Goal: Task Accomplishment & Management: Manage account settings

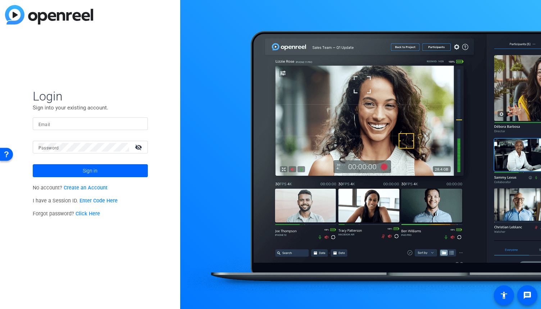
click at [68, 123] on input "Email" at bounding box center [90, 123] width 104 height 9
type input "[PERSON_NAME][EMAIL_ADDRESS][PERSON_NAME][DOMAIN_NAME]"
click at [33, 164] on button "Sign in" at bounding box center [90, 170] width 115 height 13
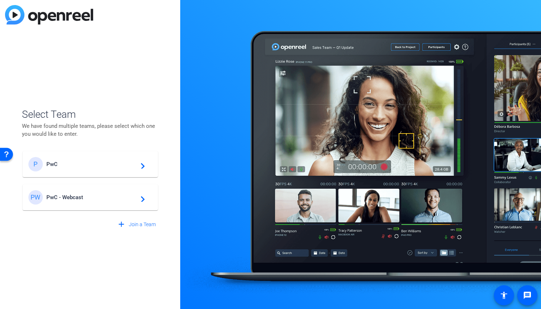
click at [115, 200] on span "PwC - Webcast" at bounding box center [91, 197] width 90 height 6
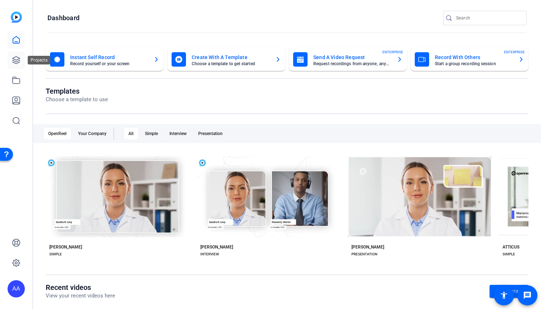
click at [19, 64] on icon at bounding box center [16, 60] width 9 height 9
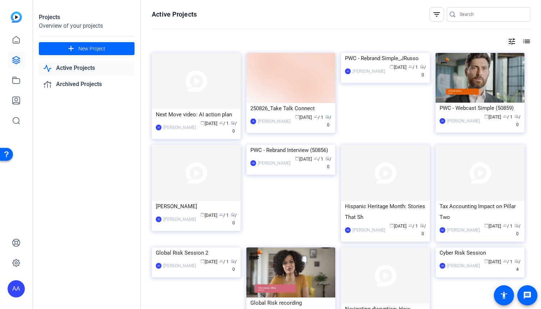
click at [437, 18] on mat-icon "filter_list" at bounding box center [436, 14] width 9 height 9
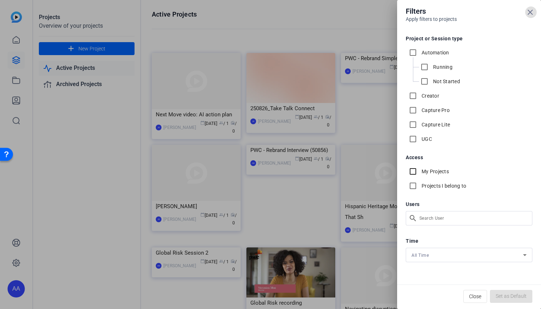
click at [414, 169] on input "My Projects" at bounding box center [413, 171] width 14 height 14
checkbox input "true"
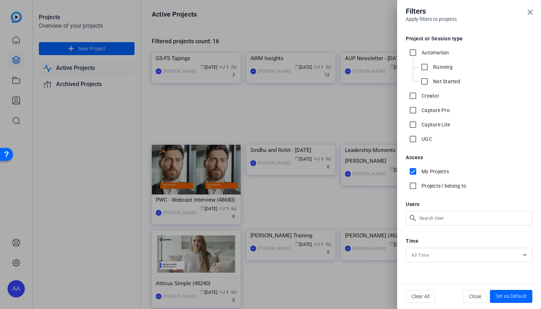
click at [119, 193] on div at bounding box center [270, 154] width 541 height 309
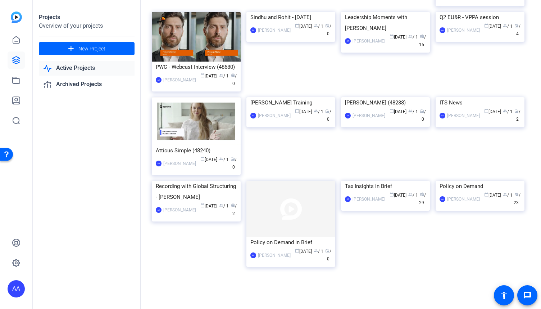
scroll to position [144, 0]
click at [376, 191] on div "Tax Insights in Brief" at bounding box center [385, 186] width 81 height 11
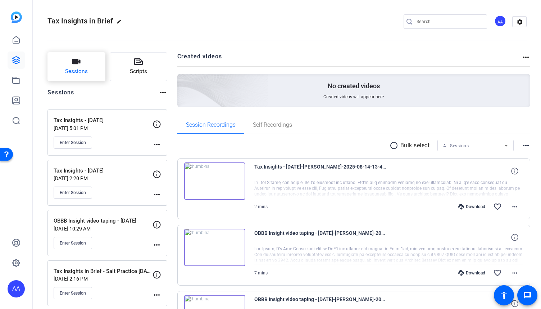
click at [76, 63] on icon "button" at bounding box center [76, 61] width 8 height 5
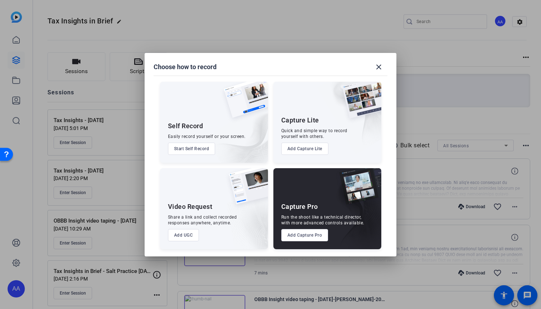
click at [295, 238] on button "Add Capture Pro" at bounding box center [304, 235] width 47 height 12
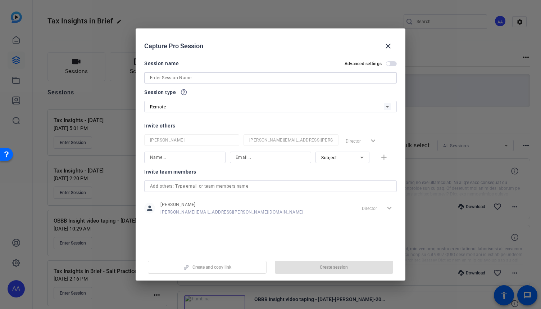
click at [185, 78] on input at bounding box center [270, 77] width 241 height 9
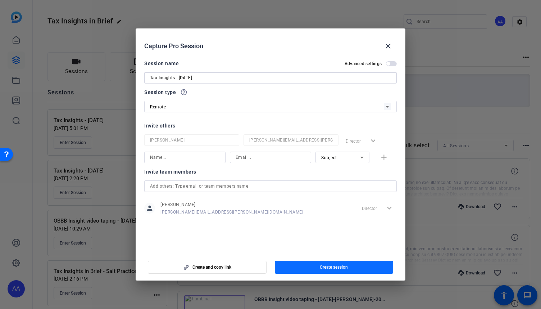
type input "Tax Insights - [DATE]"
click at [318, 266] on span "button" at bounding box center [334, 266] width 119 height 17
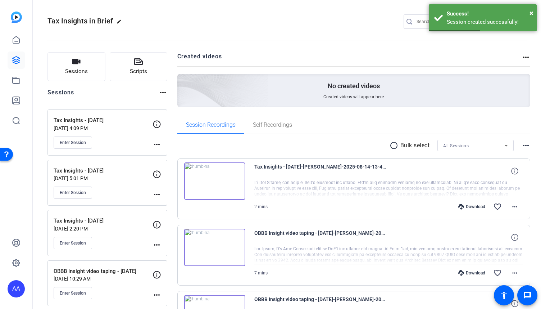
click at [159, 144] on mat-icon "more_horiz" at bounding box center [156, 144] width 9 height 9
click at [164, 155] on span "Edit Session" at bounding box center [174, 154] width 33 height 9
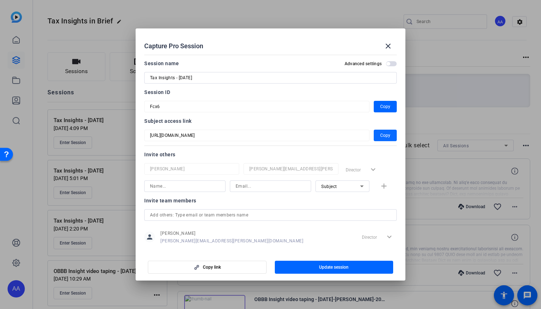
click at [386, 135] on span "Copy" at bounding box center [385, 135] width 10 height 9
click at [388, 46] on mat-icon "close" at bounding box center [388, 46] width 9 height 9
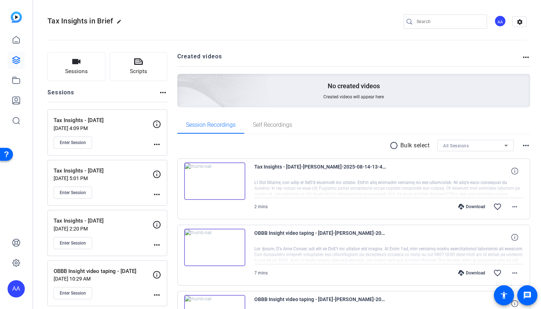
click at [171, 19] on div "Tax Insights in Brief edit AA settings" at bounding box center [286, 21] width 479 height 11
